Goal: Navigation & Orientation: Find specific page/section

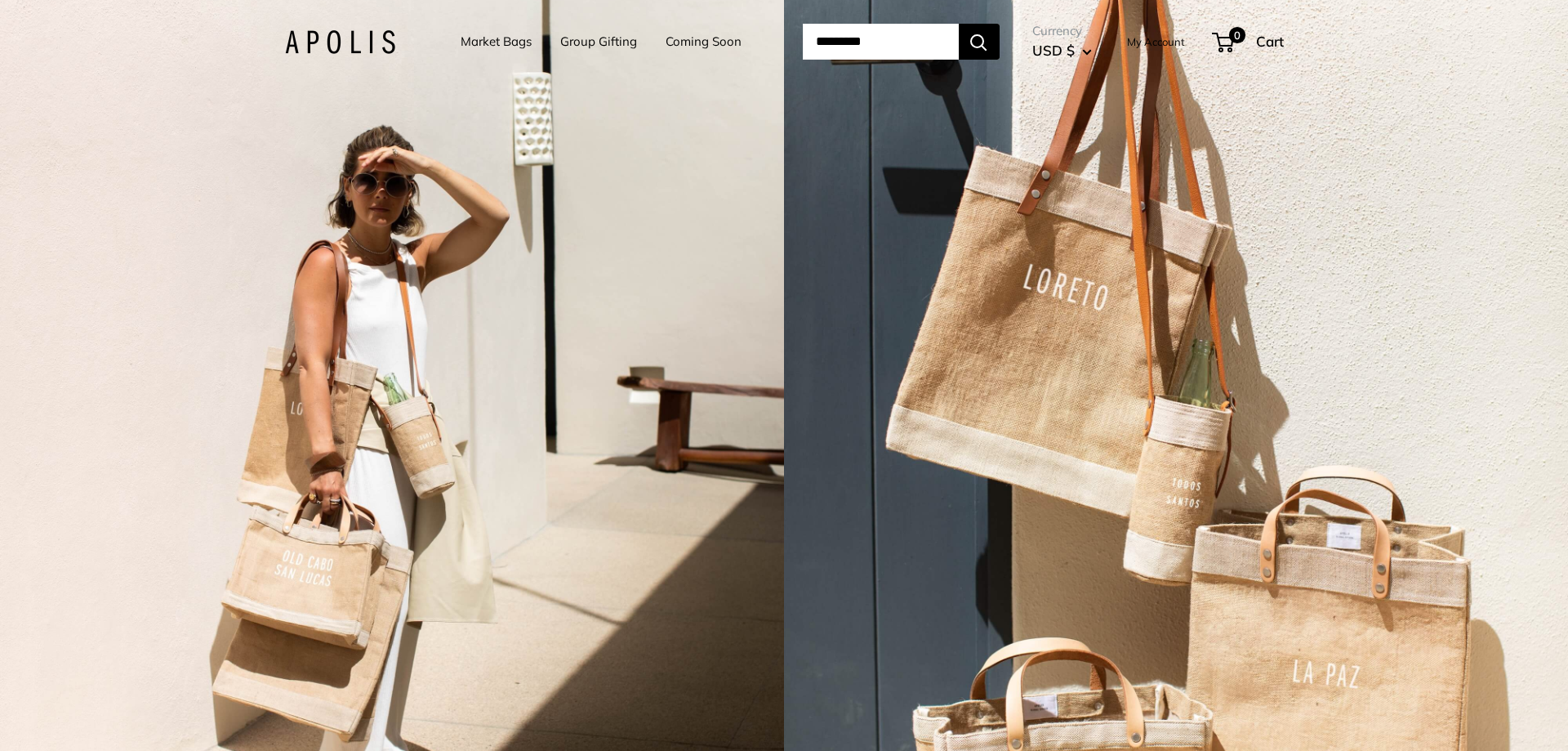
click at [475, 42] on link "Market Bags" at bounding box center [496, 41] width 71 height 23
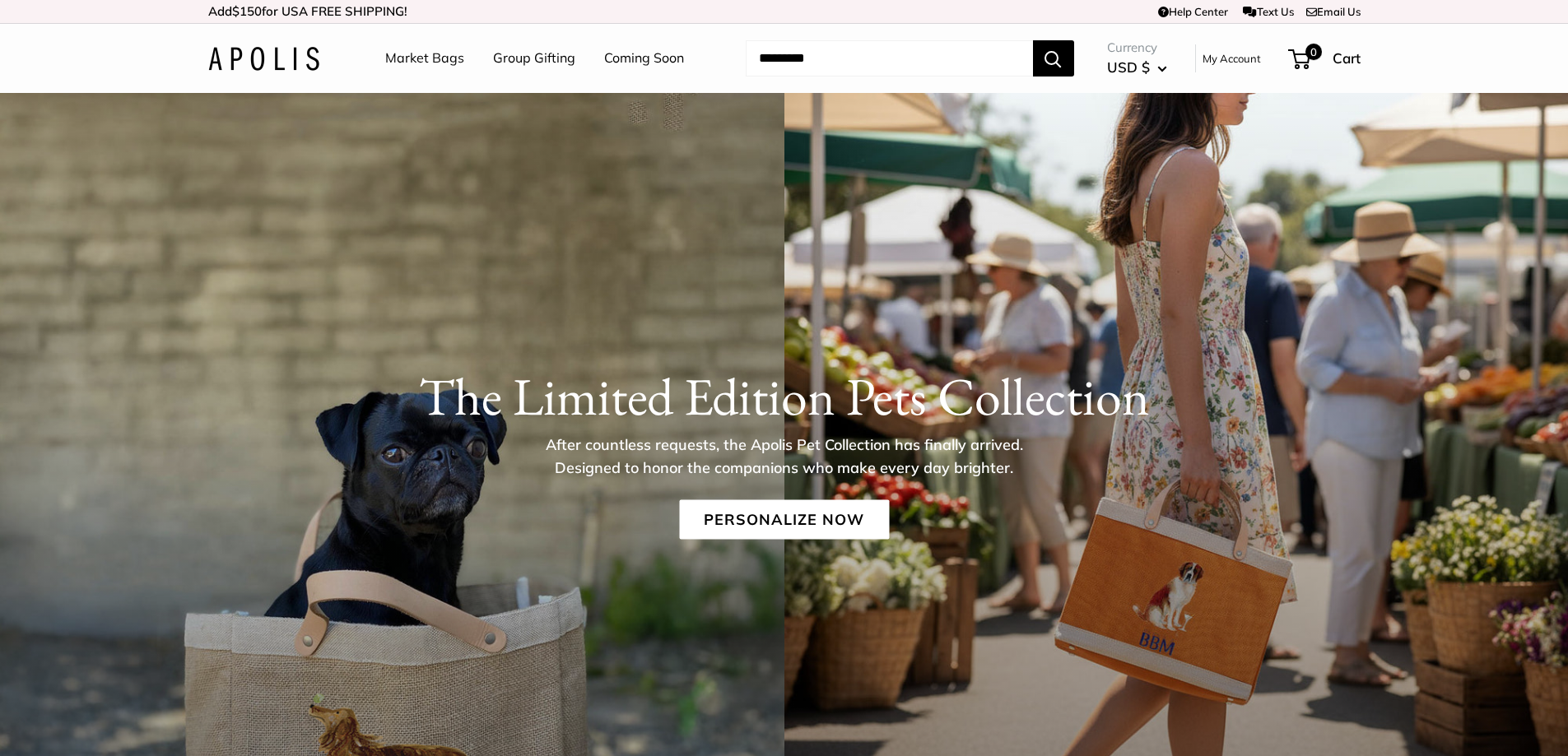
click at [625, 56] on link "Coming Soon" at bounding box center [644, 58] width 80 height 24
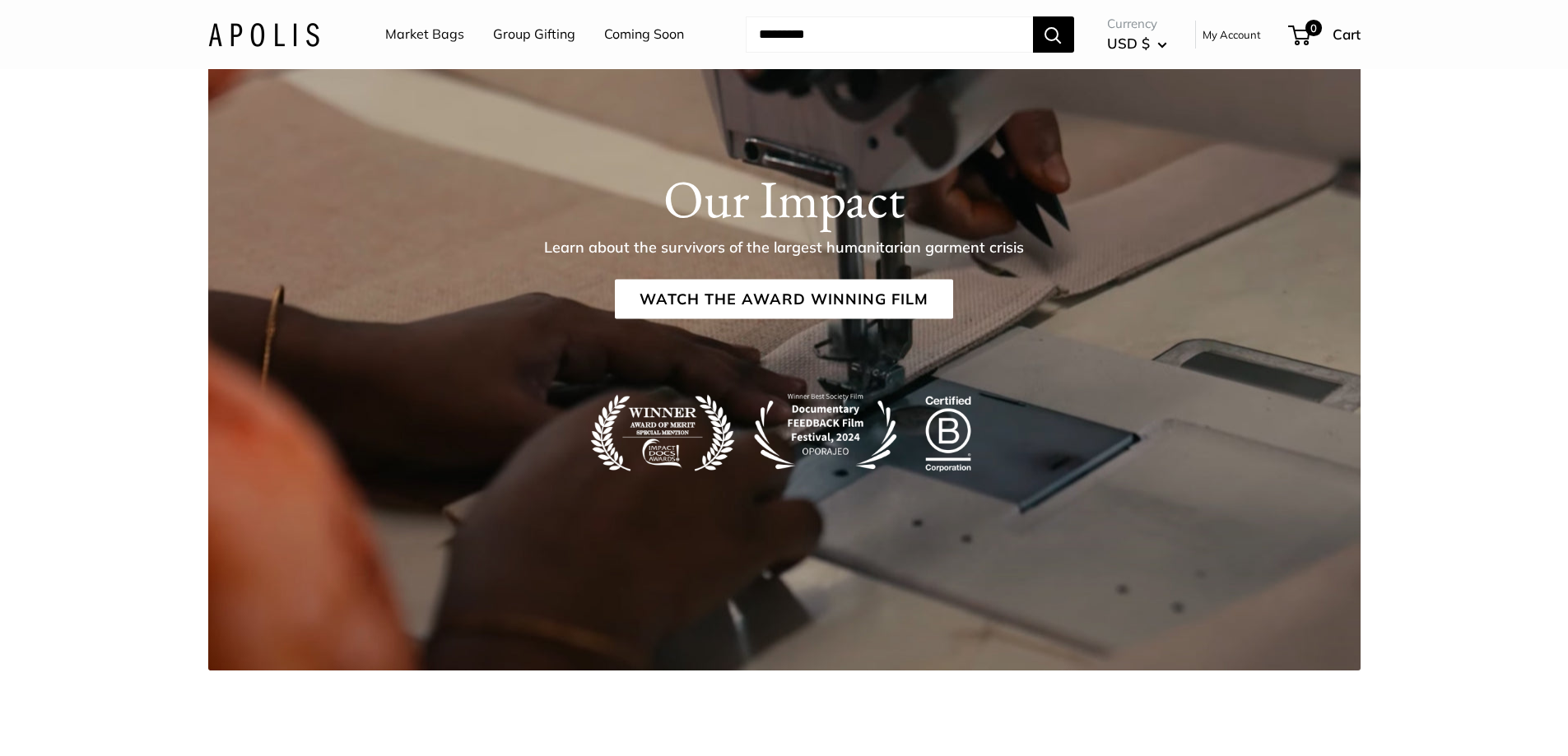
scroll to position [2797, 0]
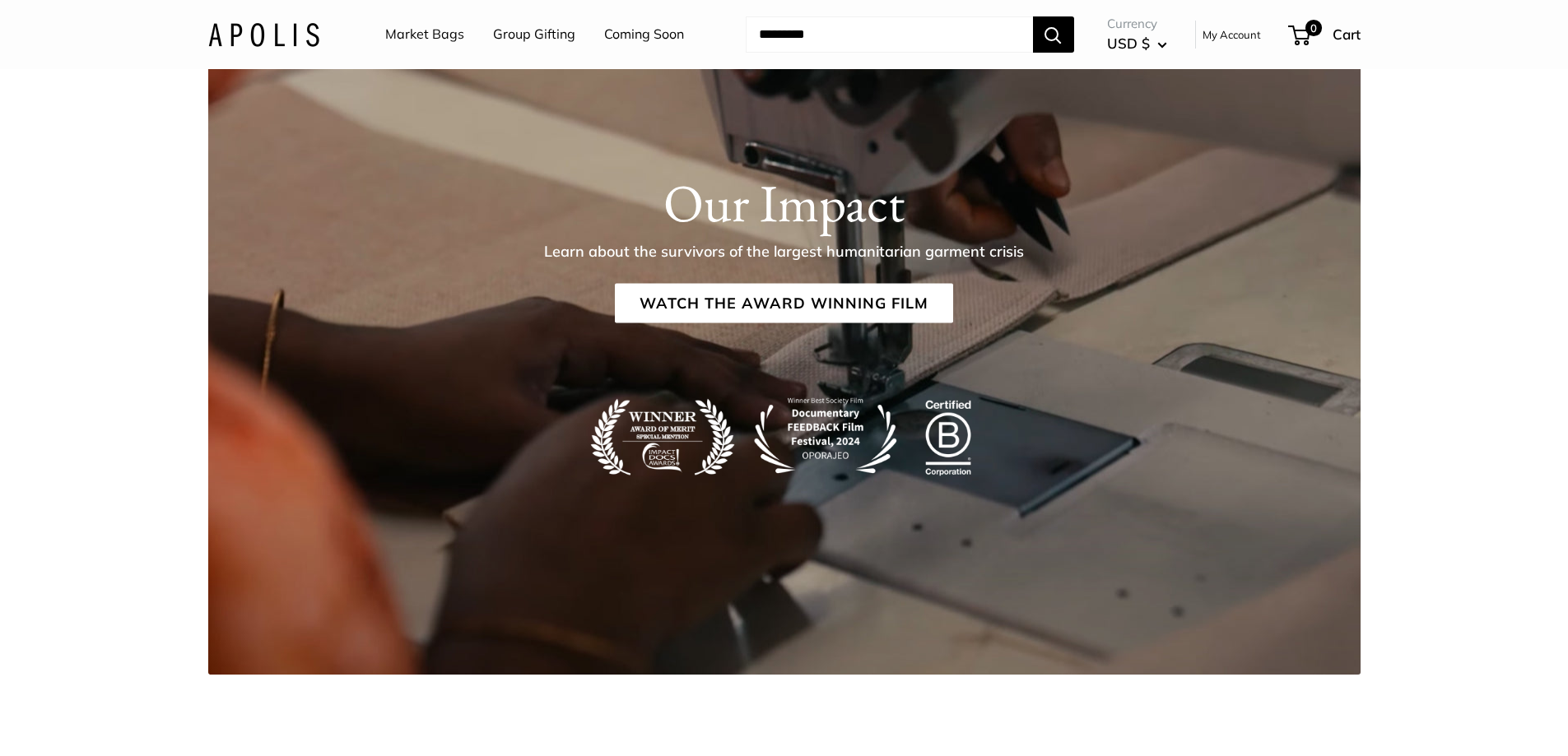
click at [427, 35] on link "Market Bags" at bounding box center [425, 35] width 79 height 24
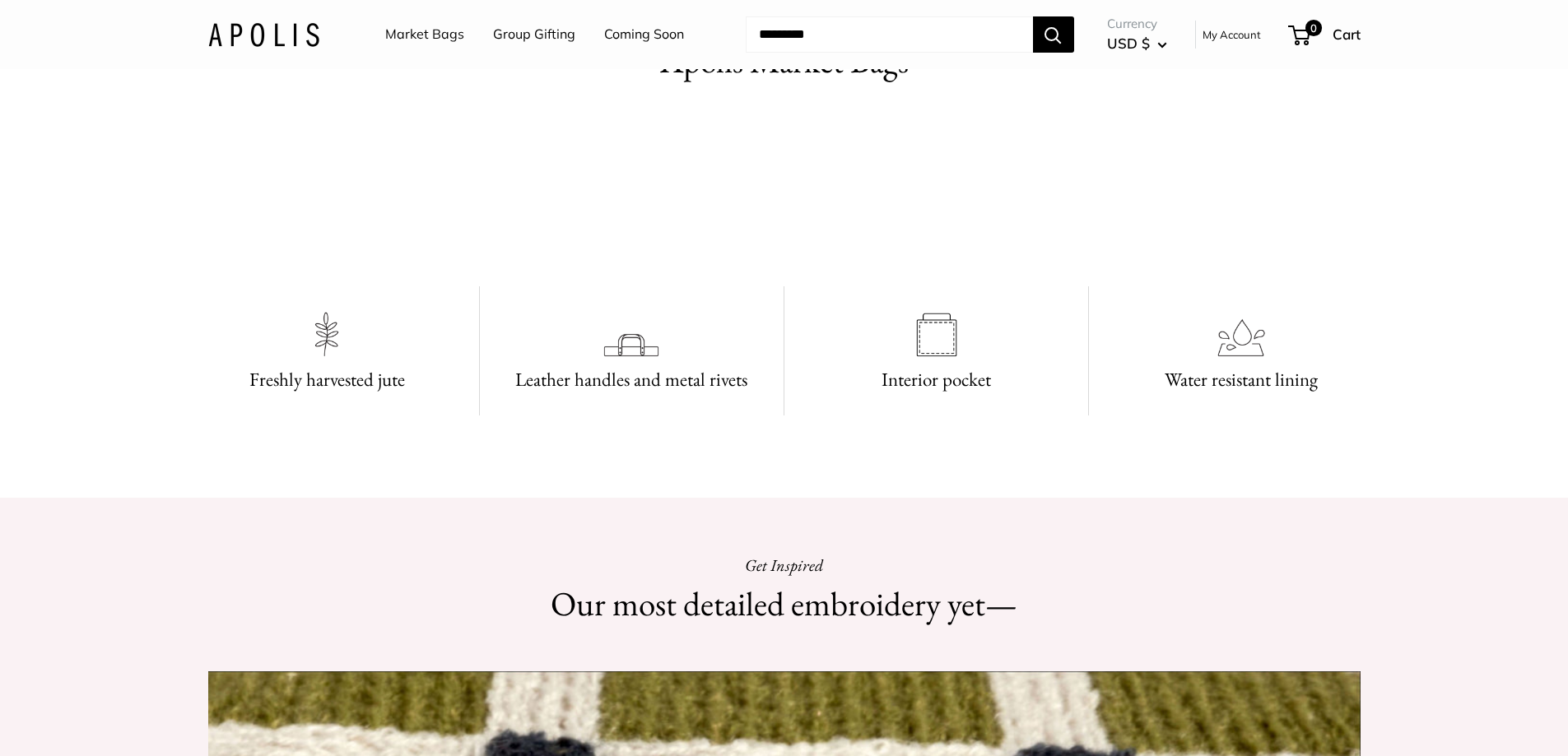
scroll to position [905, 0]
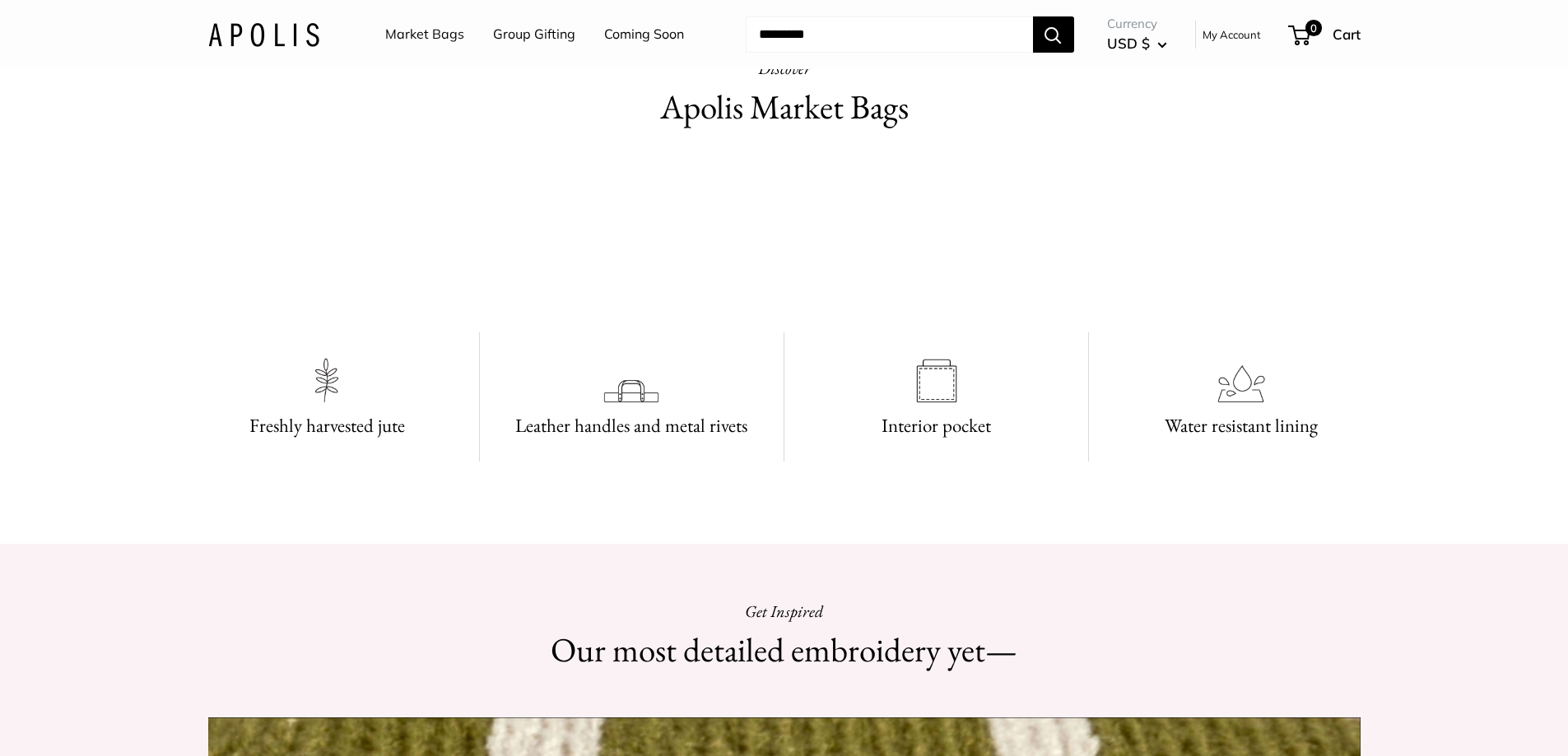
click at [819, 115] on h2 "Apolis Market Bags" at bounding box center [784, 108] width 576 height 49
click at [718, 298] on video at bounding box center [784, 236] width 246 height 124
